Goal: Task Accomplishment & Management: Manage account settings

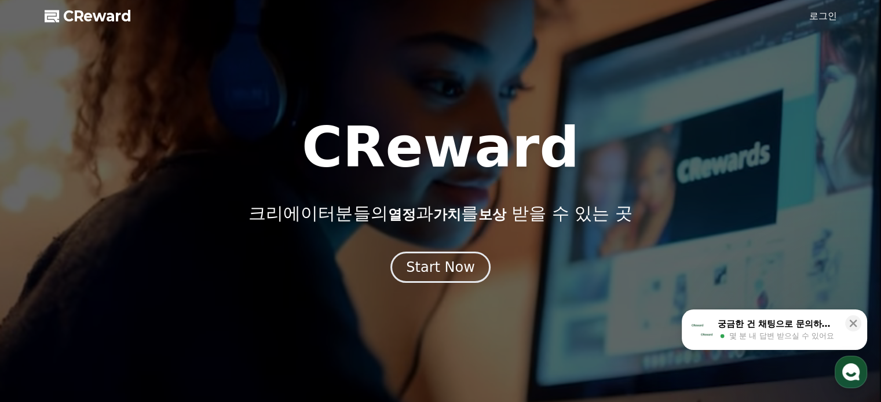
click at [826, 16] on link "로그인" at bounding box center [823, 16] width 28 height 14
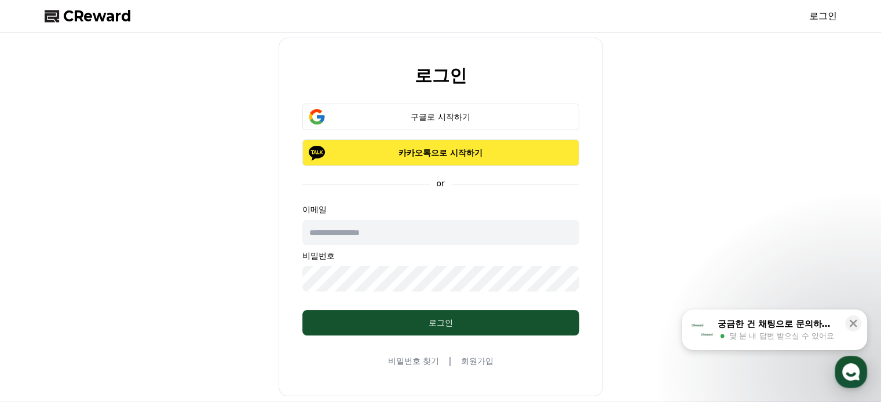
click at [457, 149] on p "카카오톡으로 시작하기" at bounding box center [440, 153] width 243 height 12
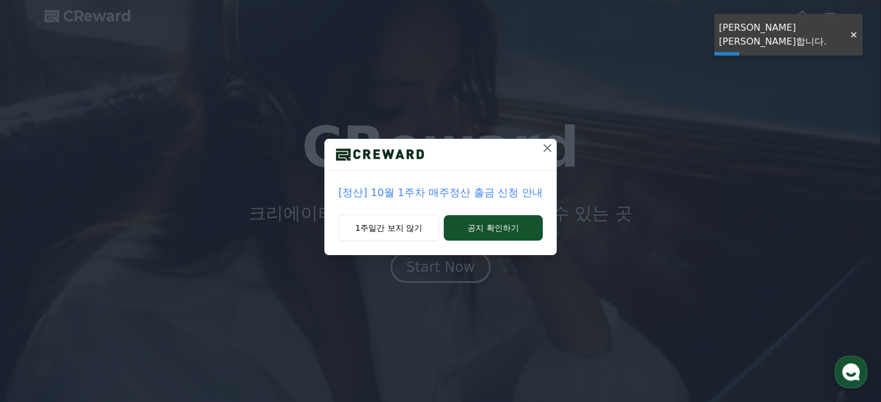
click at [550, 147] on icon at bounding box center [547, 148] width 14 height 14
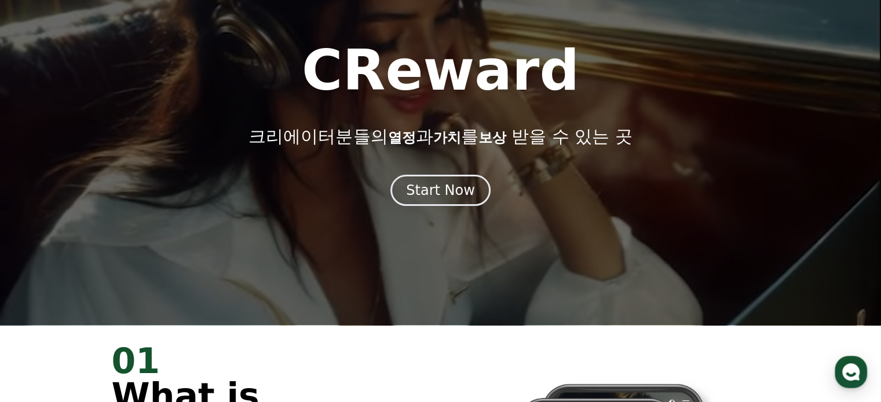
scroll to position [174, 0]
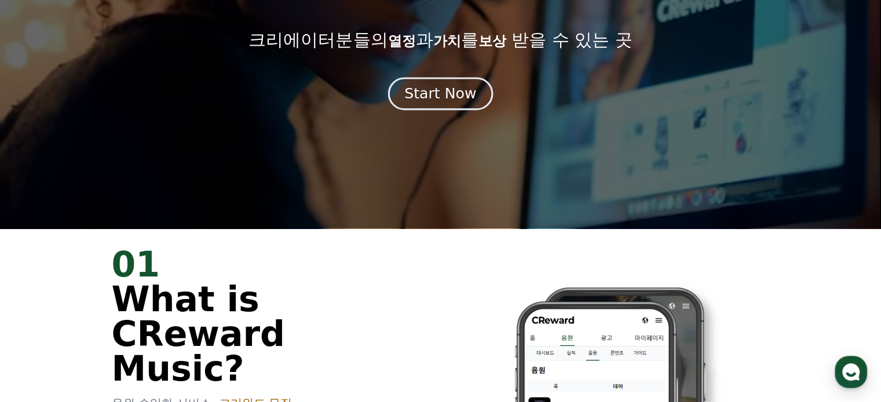
click at [438, 94] on div "Start Now" at bounding box center [440, 94] width 72 height 20
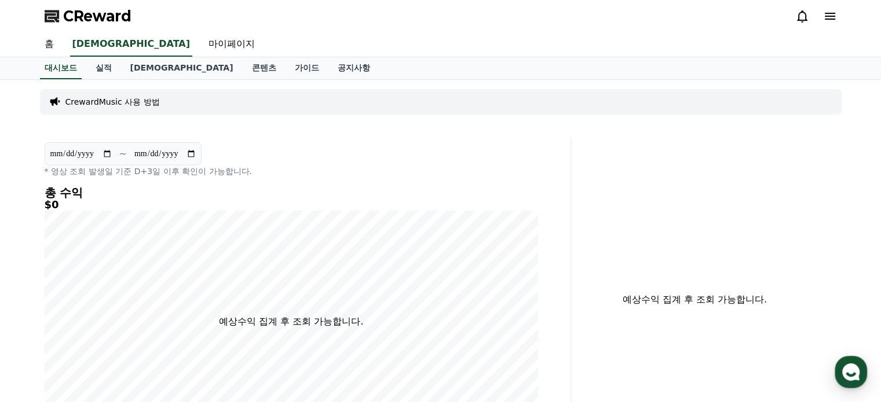
click at [51, 41] on link "홈" at bounding box center [49, 44] width 28 height 24
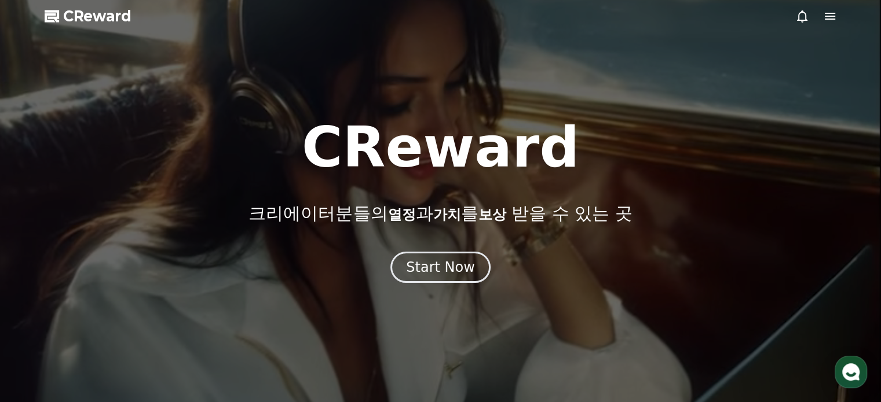
click at [832, 18] on icon at bounding box center [830, 16] width 14 height 14
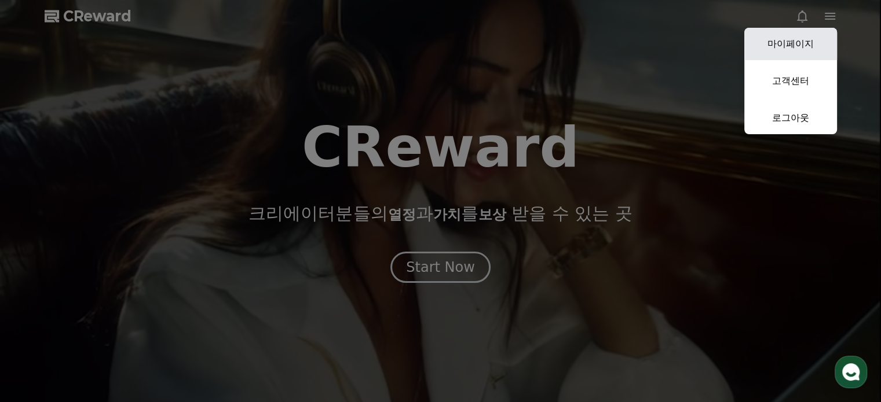
click at [795, 43] on link "마이페이지" at bounding box center [790, 44] width 93 height 32
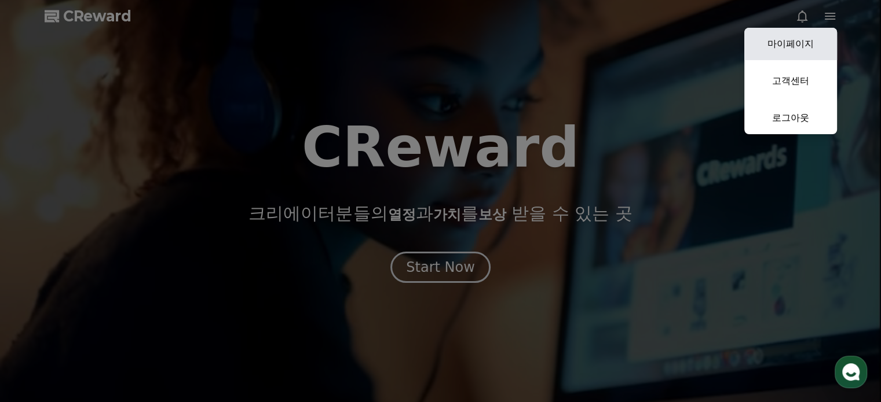
select select "**********"
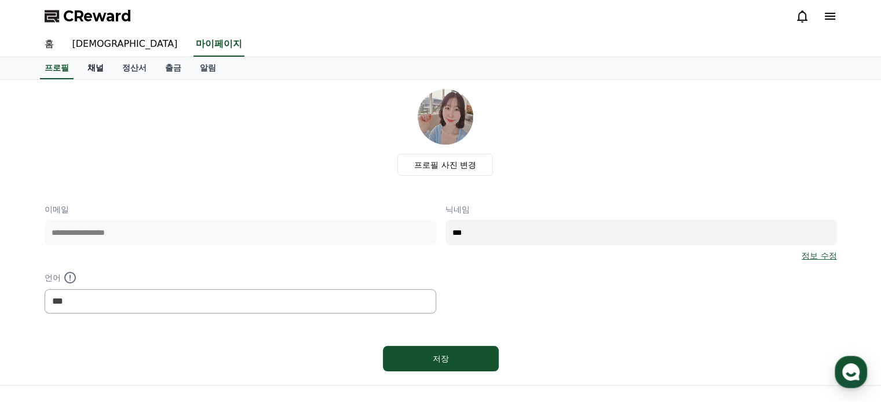
click at [91, 66] on link "채널" at bounding box center [95, 68] width 35 height 22
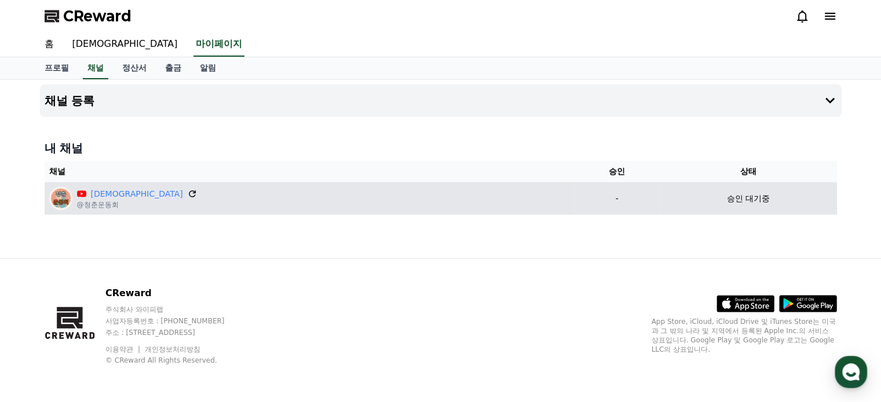
click at [187, 194] on icon at bounding box center [192, 194] width 10 height 10
